Goal: Communication & Community: Ask a question

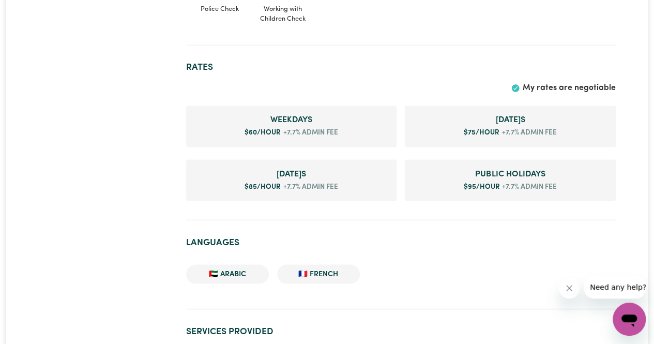
scroll to position [827, 0]
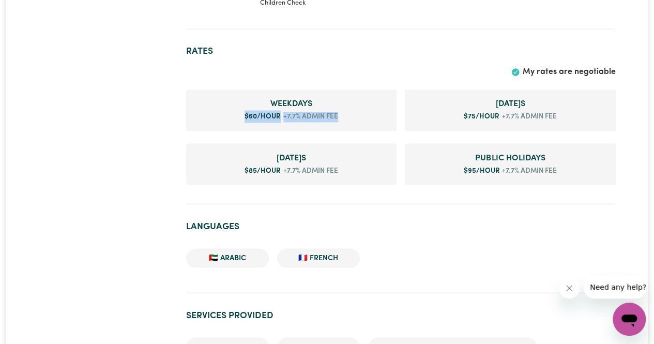
drag, startPoint x: 241, startPoint y: 117, endPoint x: 346, endPoint y: 116, distance: 105.5
click at [346, 116] on li "Weekday s $ 60 /hour +7.7% admin fee" at bounding box center [291, 109] width 211 height 41
copy li "$ 60 /hour +7.7% admin fee"
drag, startPoint x: 583, startPoint y: 109, endPoint x: 566, endPoint y: 118, distance: 19.9
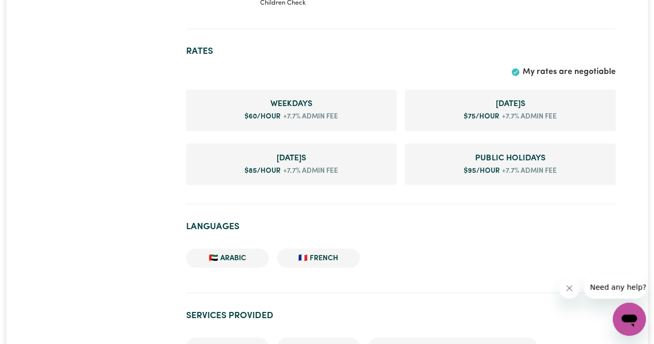
click at [583, 110] on li "[DATE] s $ 75 /hour +7.7% admin fee" at bounding box center [510, 109] width 211 height 41
copy li "$ 75 /hour +7.7% admin fee"
drag, startPoint x: 345, startPoint y: 168, endPoint x: 232, endPoint y: 169, distance: 113.8
click at [232, 169] on li "[DATE] s $ 85 /hour +7.7% admin fee" at bounding box center [291, 163] width 211 height 41
copy li "$ 85 /hour +7.7% admin fee"
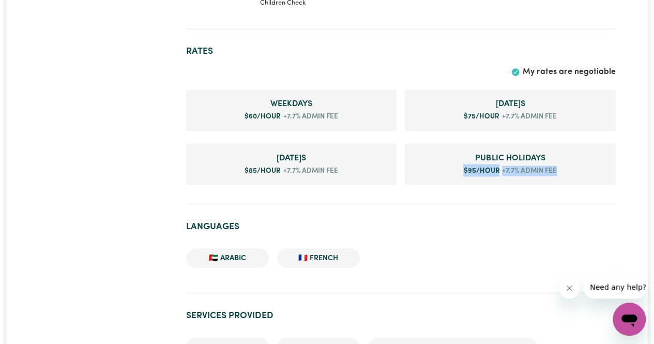
drag, startPoint x: 464, startPoint y: 168, endPoint x: 611, endPoint y: 167, distance: 146.9
click at [611, 167] on li "Public Holiday s $ 95 /hour +7.7% admin fee" at bounding box center [510, 163] width 211 height 41
copy li "$ 95 /hour +7.7% admin fee"
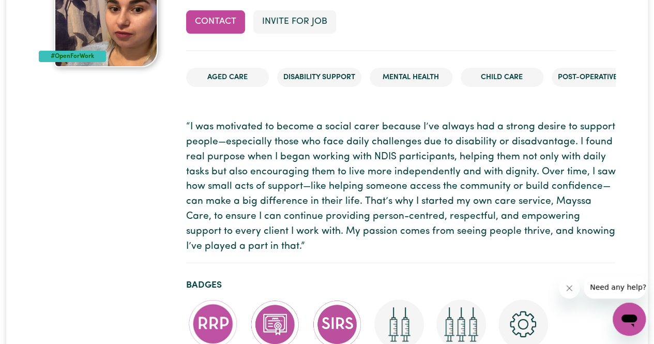
scroll to position [0, 0]
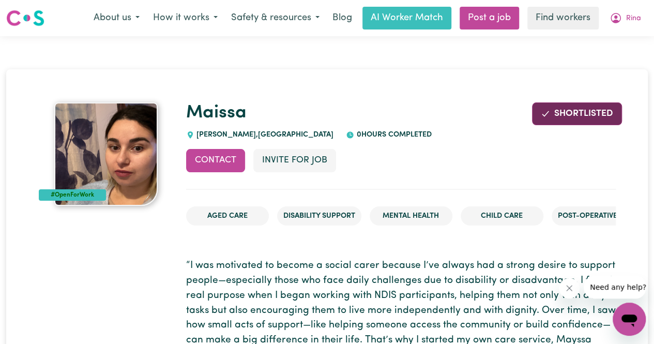
click at [589, 118] on span "Shortlisted" at bounding box center [583, 113] width 59 height 9
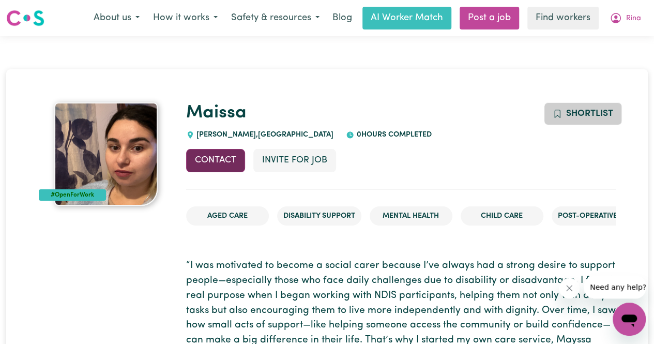
click at [206, 160] on button "Contact" at bounding box center [215, 160] width 59 height 23
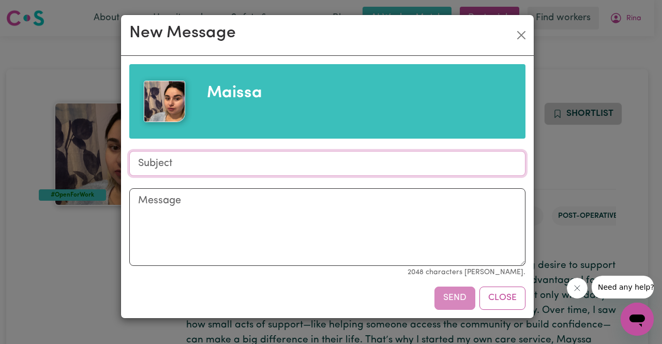
click at [205, 168] on input "Subject" at bounding box center [327, 163] width 396 height 25
type input "Aged Care support for [PERSON_NAME]"
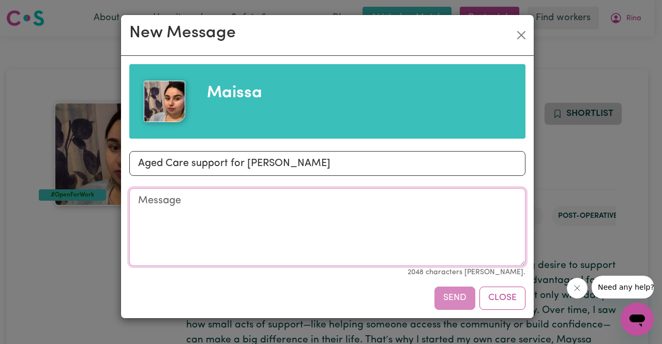
click at [218, 207] on textarea "Message" at bounding box center [327, 227] width 396 height 78
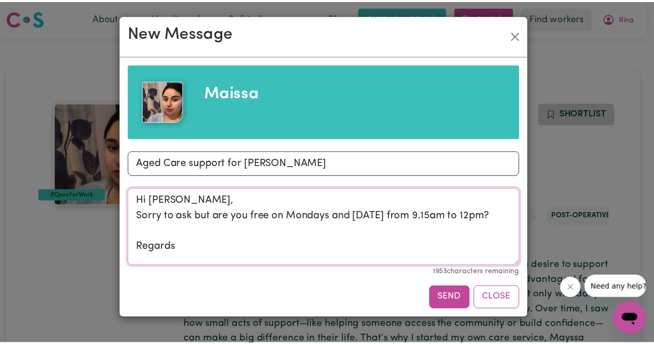
scroll to position [3, 0]
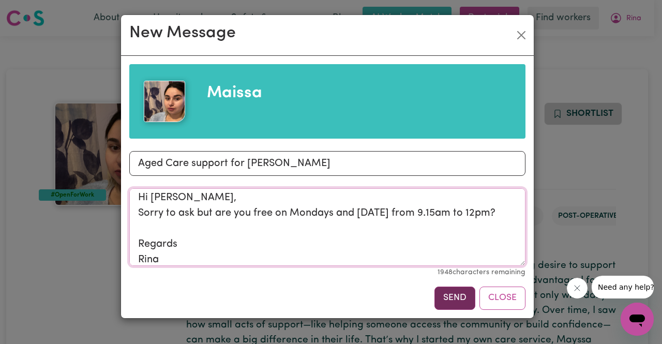
type textarea "Hi [PERSON_NAME], Sorry to ask but are you free on Mondays and [DATE] from 9.15…"
click at [456, 294] on button "Send" at bounding box center [454, 297] width 41 height 23
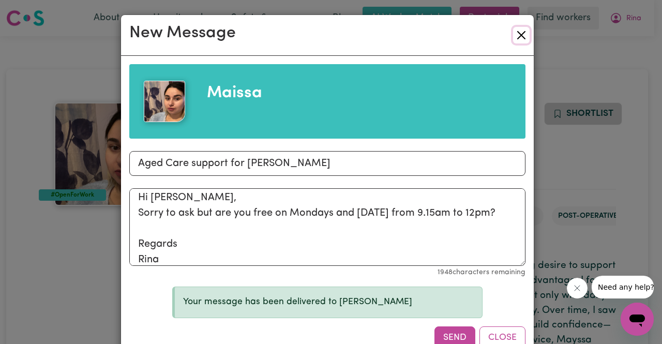
click at [520, 33] on button "Close" at bounding box center [521, 35] width 17 height 17
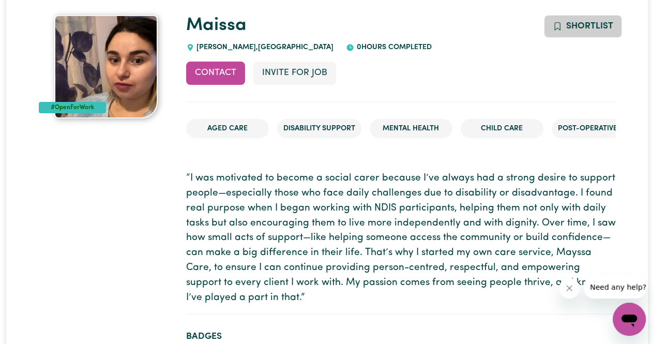
scroll to position [103, 0]
